Goal: Task Accomplishment & Management: Manage account settings

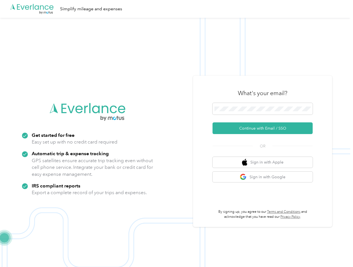
click at [177, 134] on img at bounding box center [175, 151] width 351 height 267
click at [177, 9] on div ".cls-1 { fill: #00adee; } .cls-2 { fill: #fff; } .cls-3 { fill: #707372; } .cls…" at bounding box center [175, 9] width 351 height 18
click at [265, 128] on button "Continue with Email / SSO" at bounding box center [263, 129] width 100 height 12
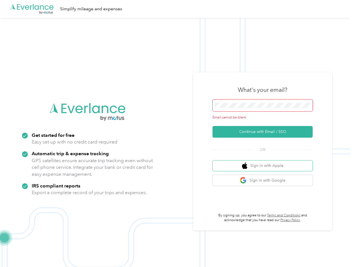
click at [265, 162] on button "Sign in with Apple" at bounding box center [263, 166] width 100 height 11
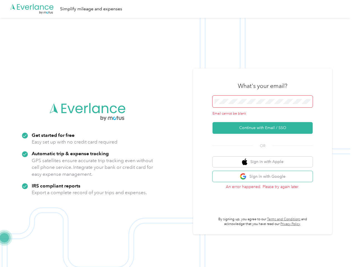
click at [265, 177] on button "Sign in with Google" at bounding box center [263, 176] width 100 height 11
